Goal: Transaction & Acquisition: Purchase product/service

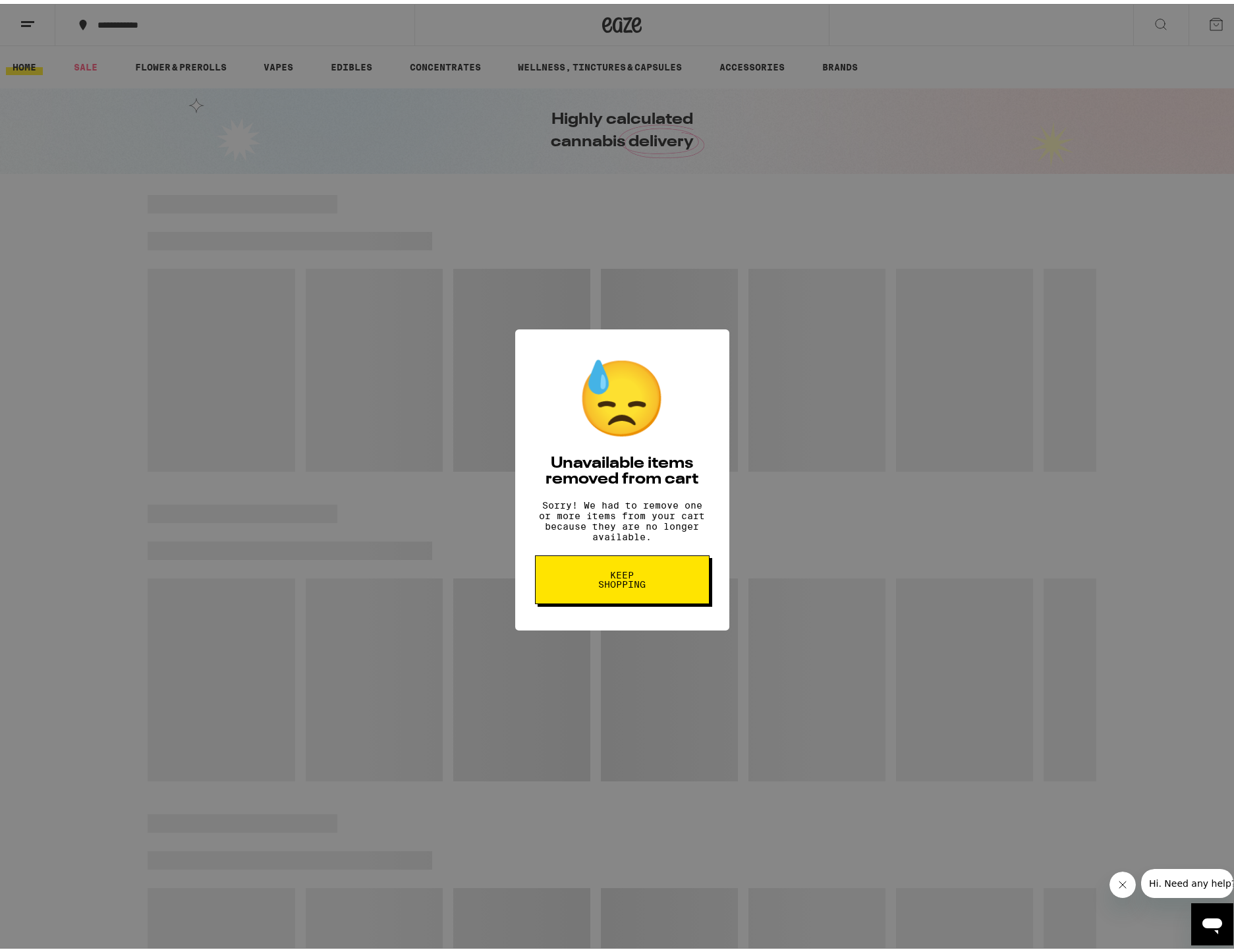
click at [637, 585] on span "Keep Shopping" at bounding box center [621, 575] width 68 height 19
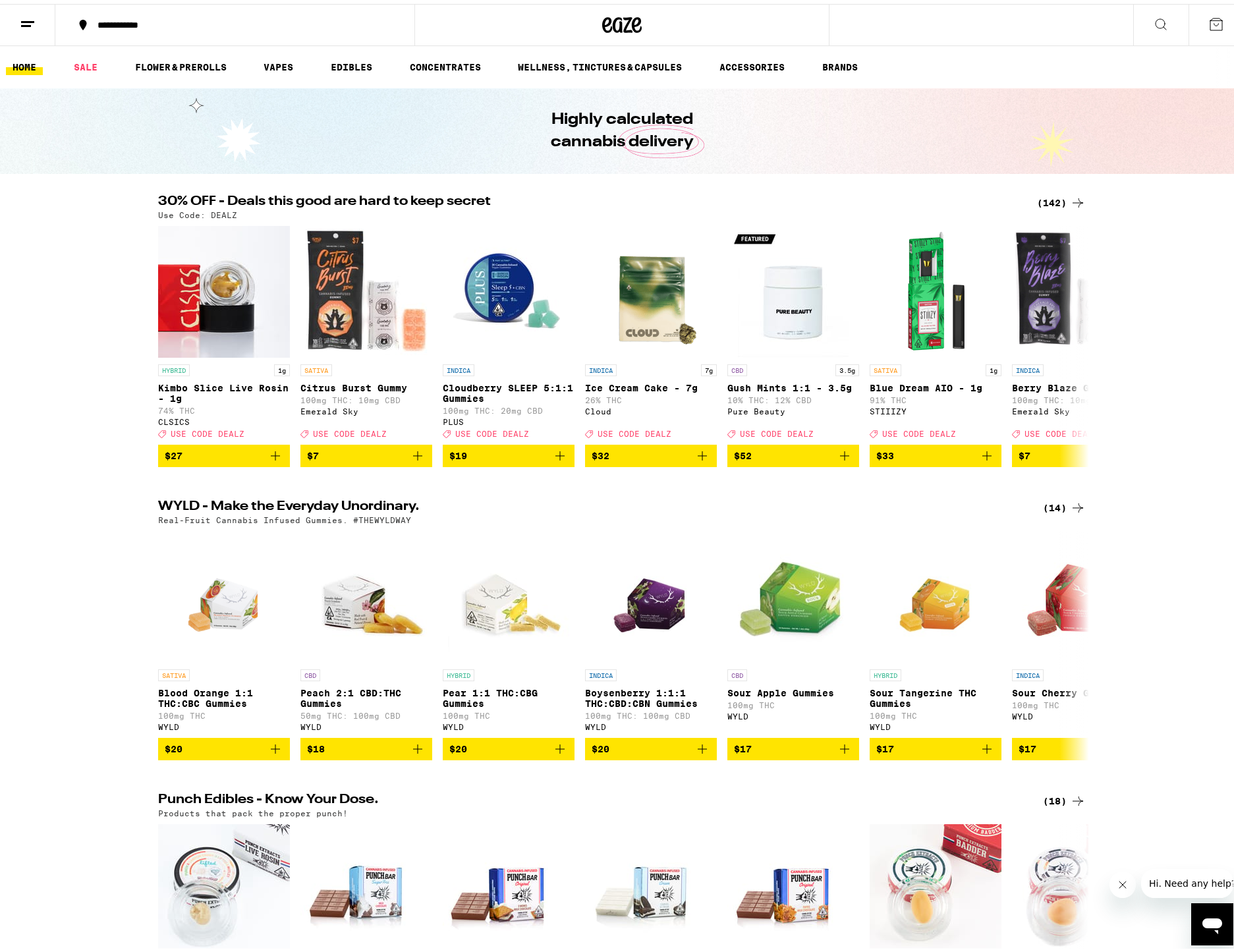
click at [1055, 197] on div "(142)" at bounding box center [1061, 198] width 49 height 15
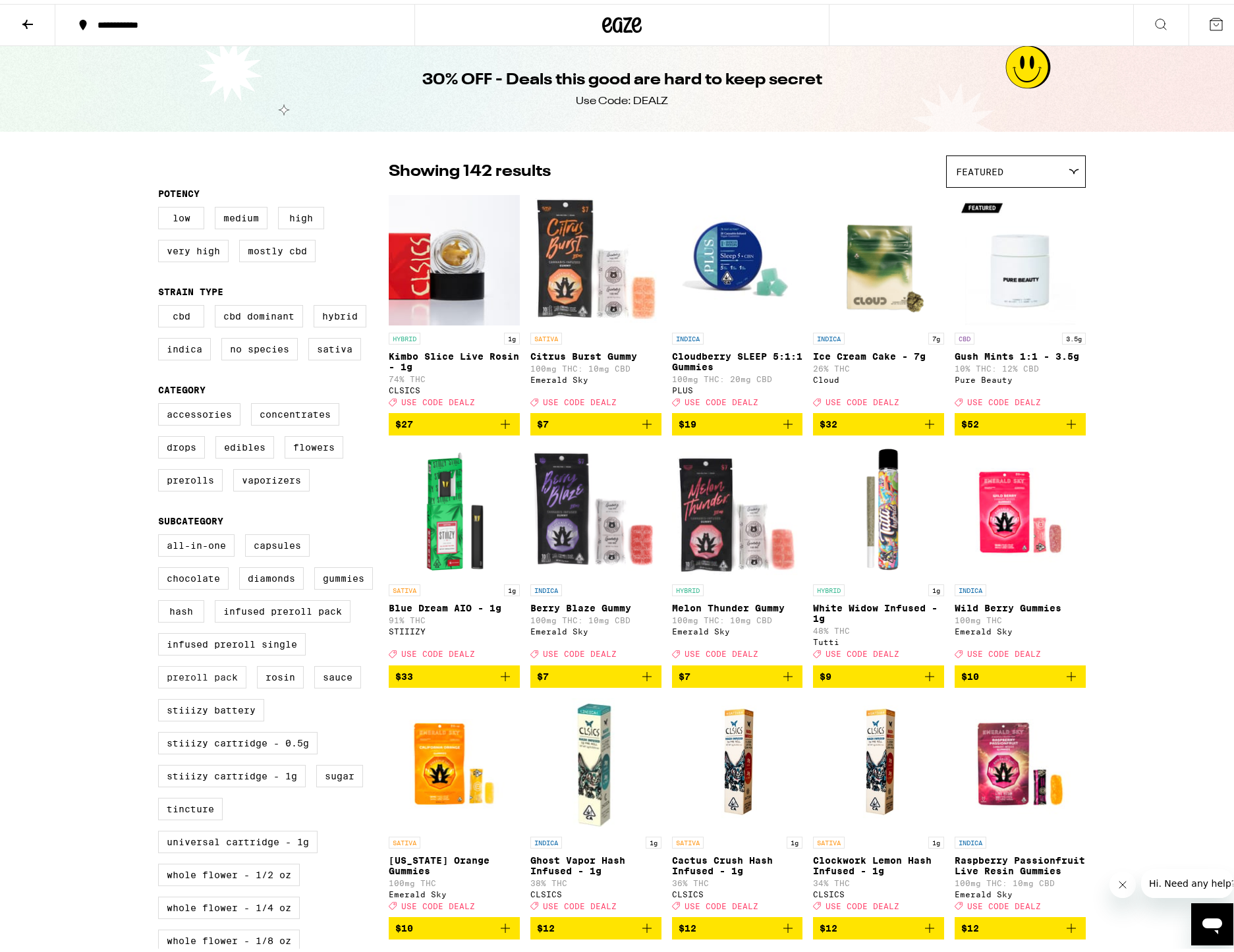
click at [199, 684] on label "Preroll Pack" at bounding box center [202, 673] width 88 height 22
click at [161, 533] on input "Preroll Pack" at bounding box center [161, 532] width 1 height 1
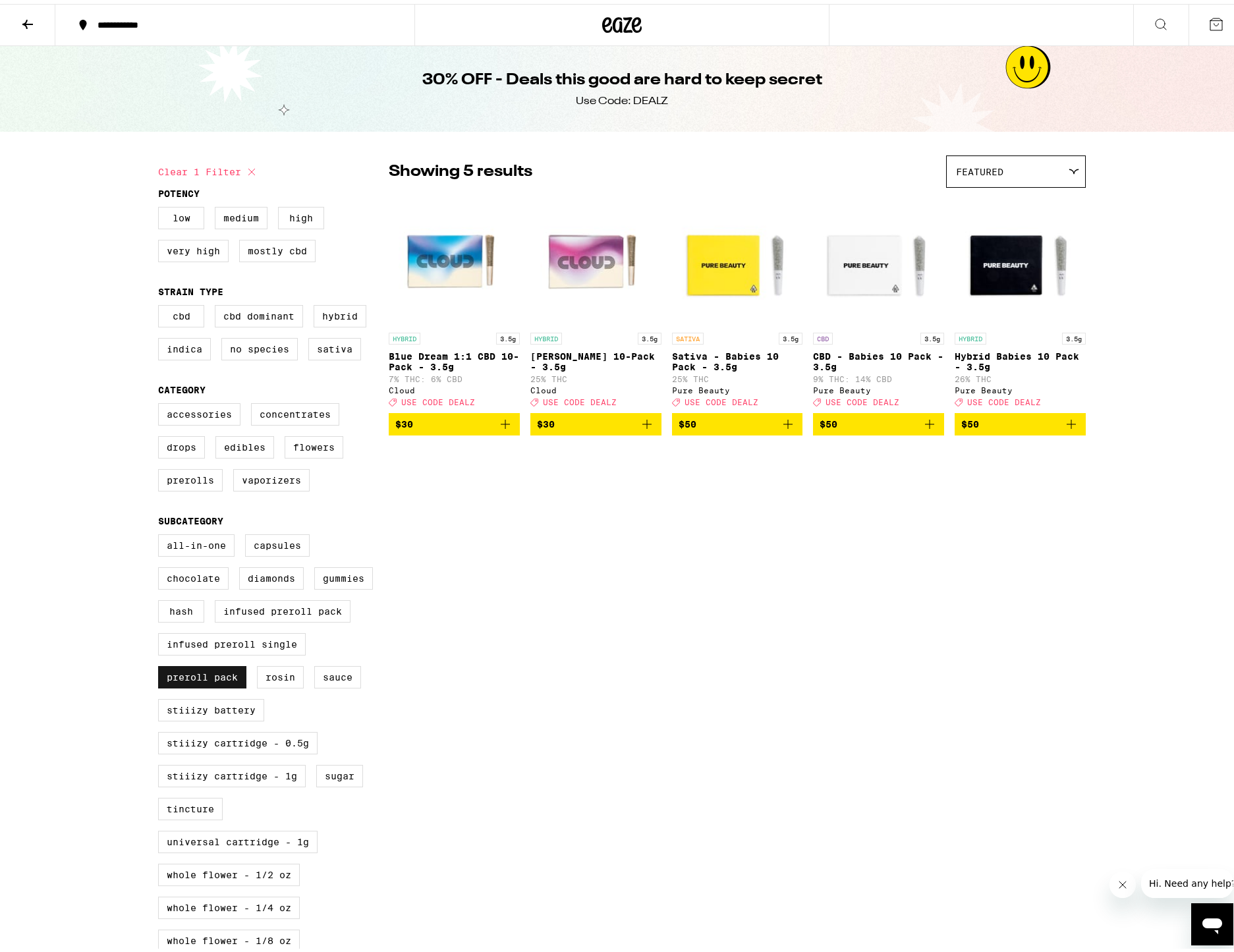
click at [197, 684] on label "Preroll Pack" at bounding box center [202, 673] width 88 height 22
click at [161, 533] on input "Preroll Pack" at bounding box center [161, 532] width 1 height 1
checkbox input "false"
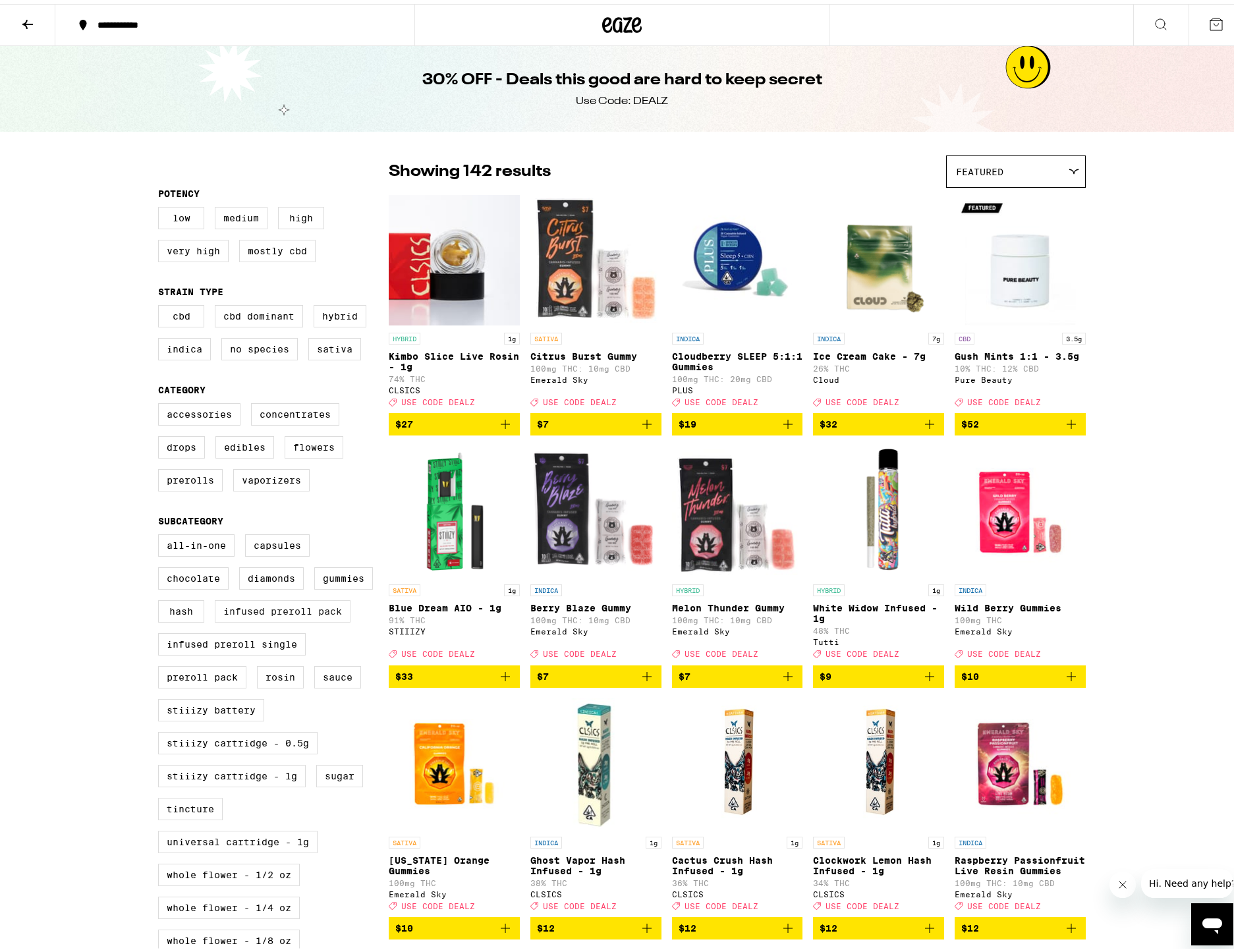
click at [314, 618] on label "Infused Preroll Pack" at bounding box center [282, 607] width 135 height 22
click at [161, 533] on input "Infused Preroll Pack" at bounding box center [161, 532] width 1 height 1
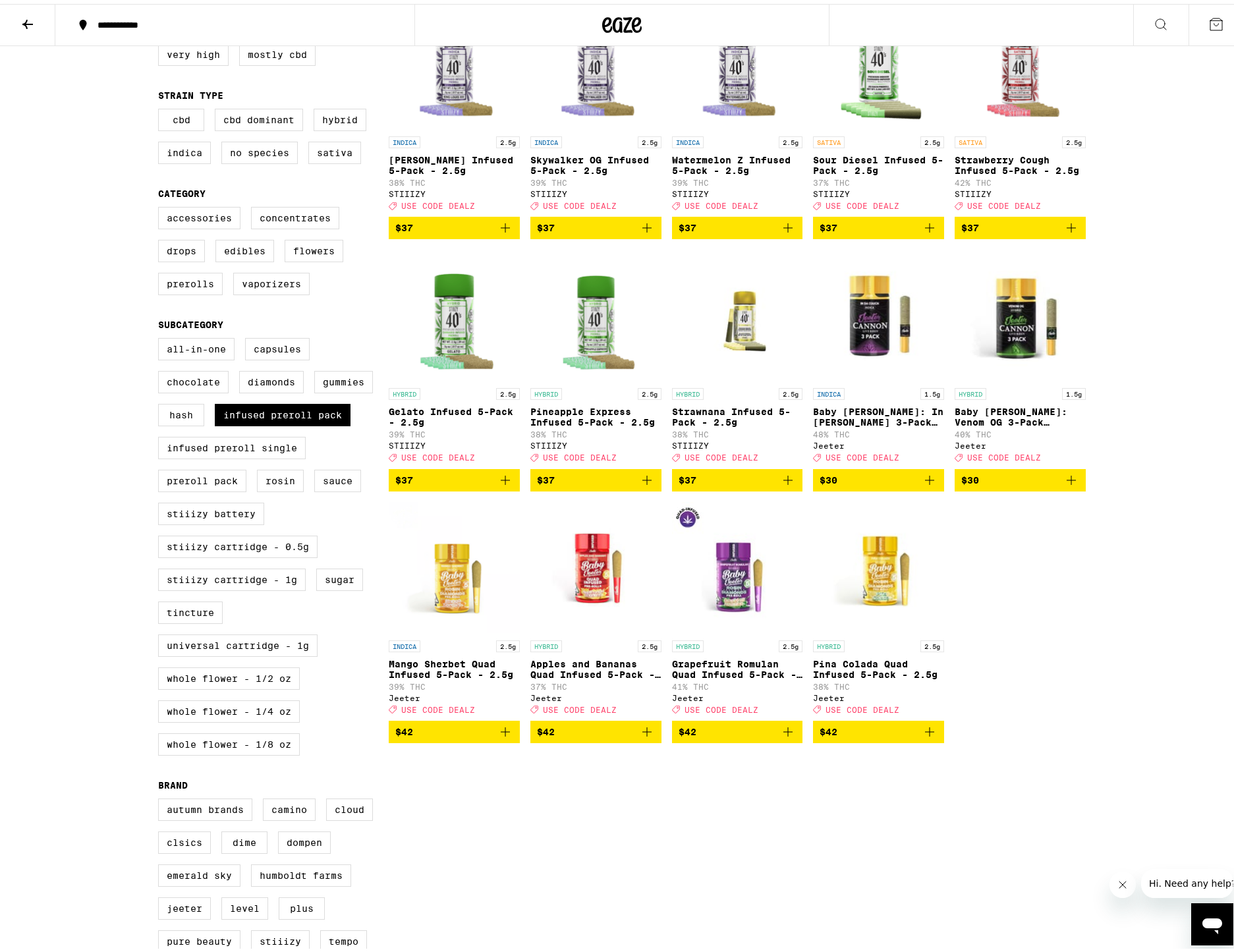
scroll to position [197, 0]
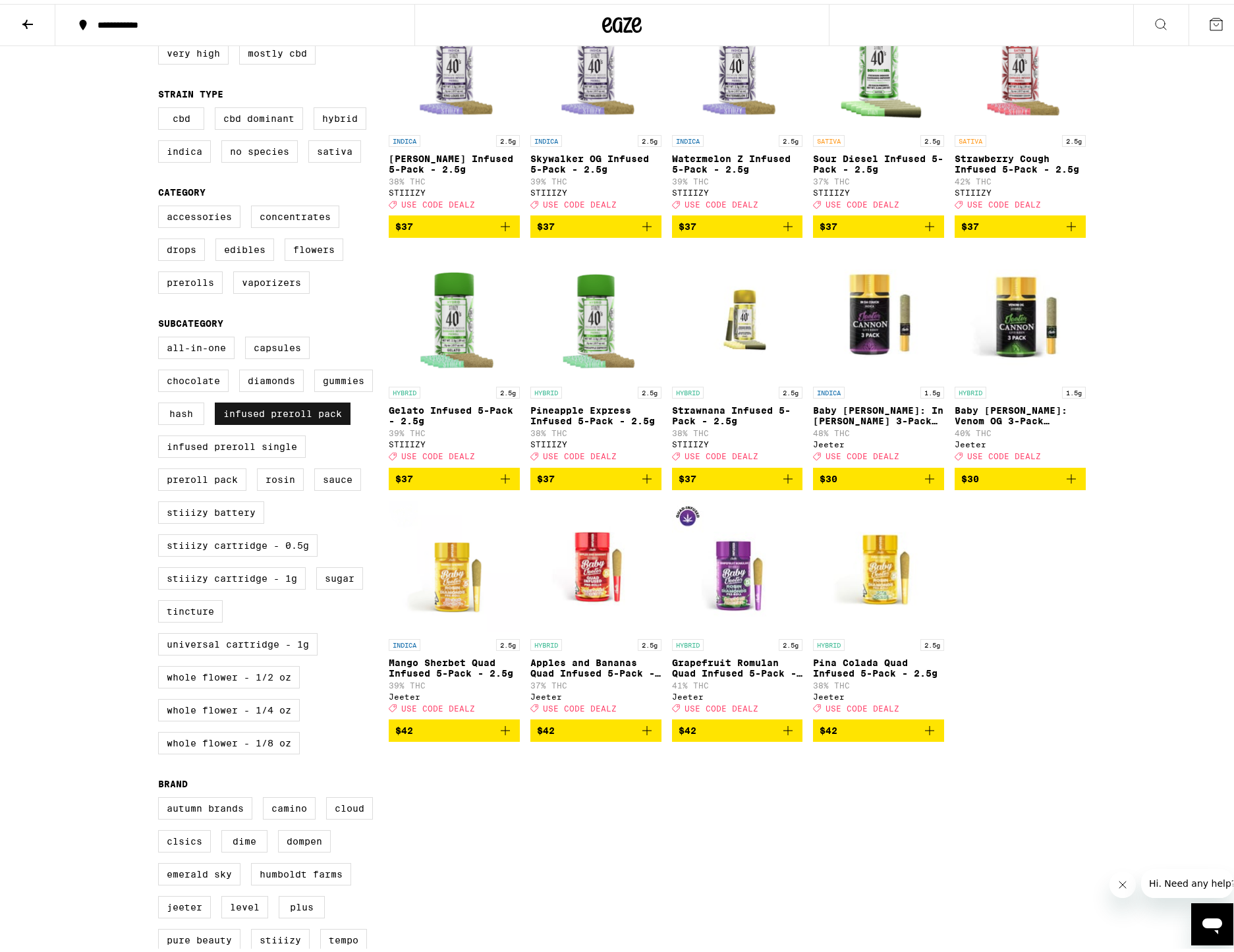
click at [293, 421] on label "Infused Preroll Pack" at bounding box center [282, 410] width 135 height 22
click at [161, 335] on input "Infused Preroll Pack" at bounding box center [161, 334] width 1 height 1
checkbox input "false"
